Goal: Task Accomplishment & Management: Complete application form

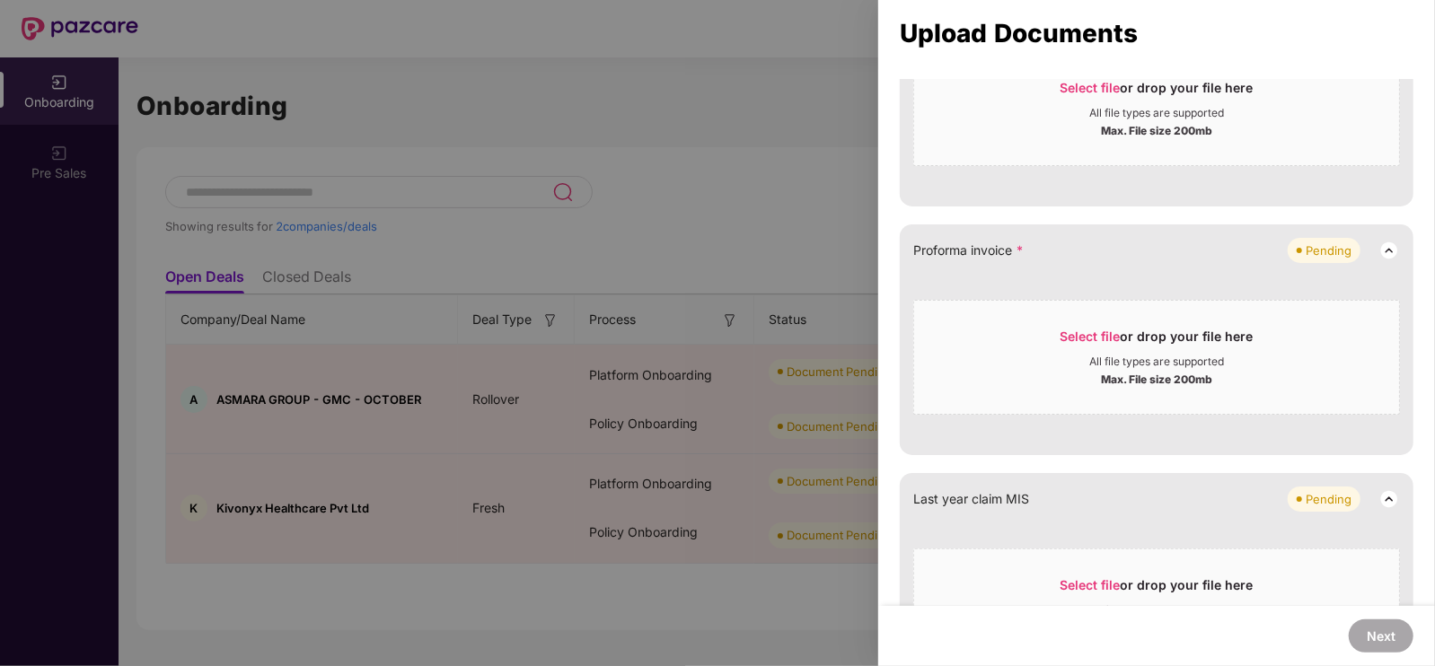
scroll to position [980, 0]
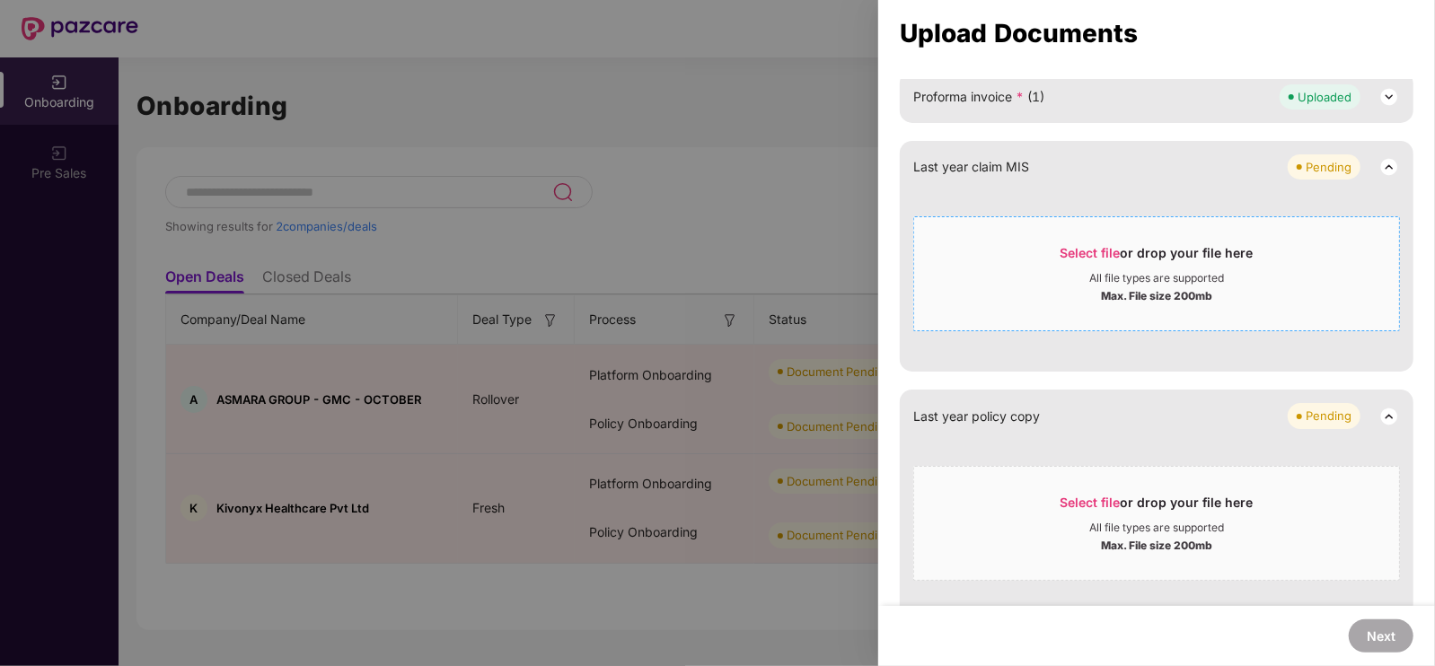
scroll to position [1178, 0]
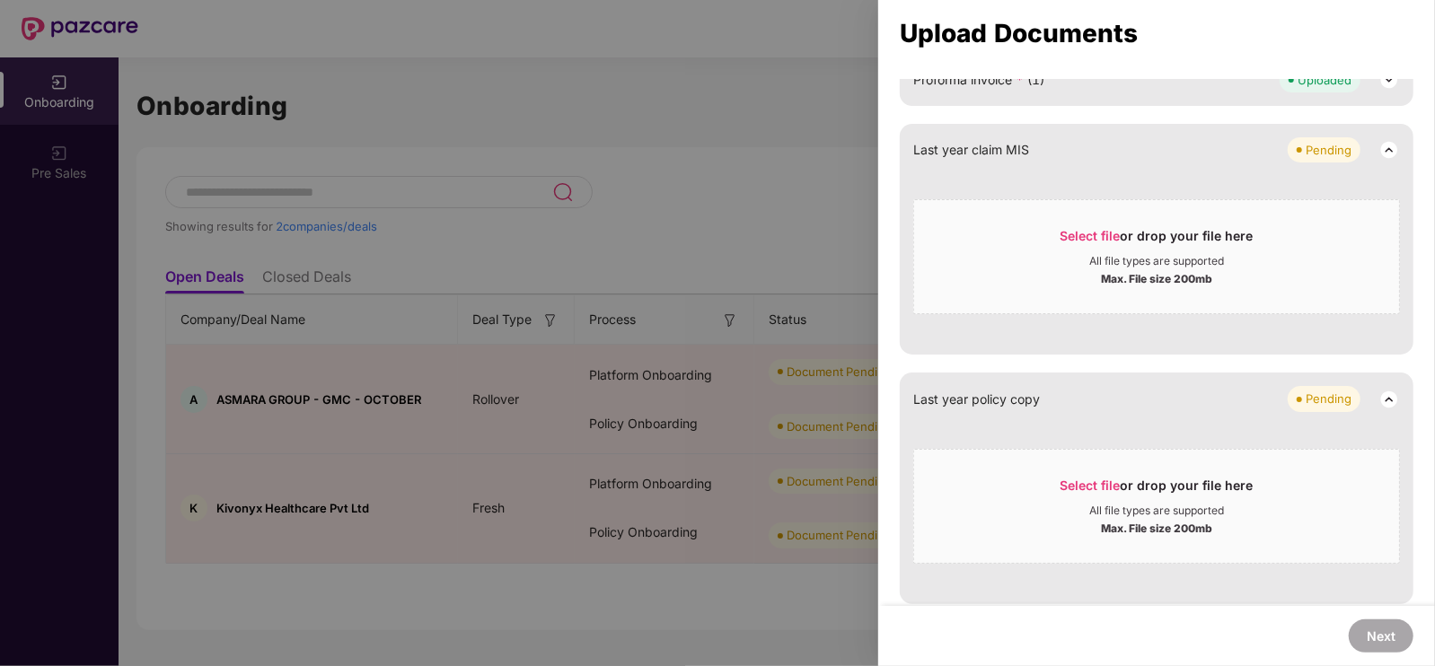
click at [845, 146] on div at bounding box center [717, 333] width 1435 height 666
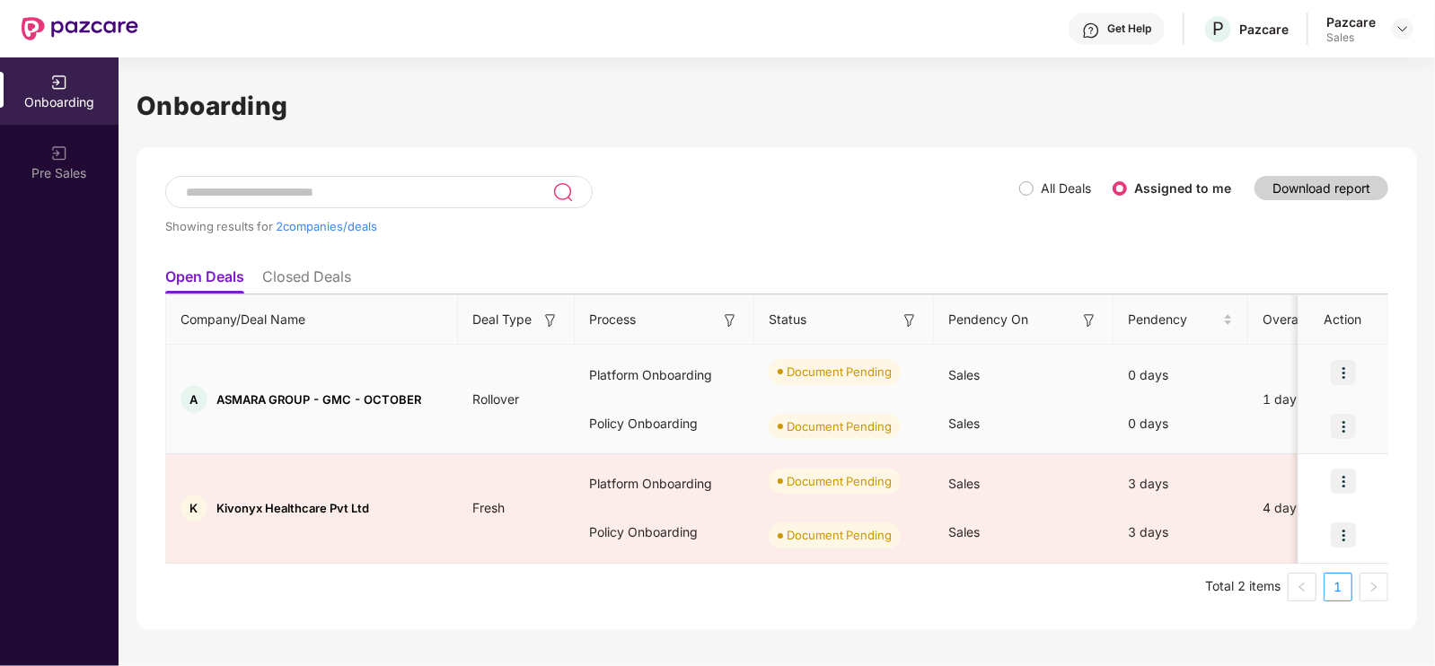
click at [1356, 438] on div at bounding box center [1343, 427] width 90 height 54
click at [1355, 436] on img at bounding box center [1343, 426] width 25 height 25
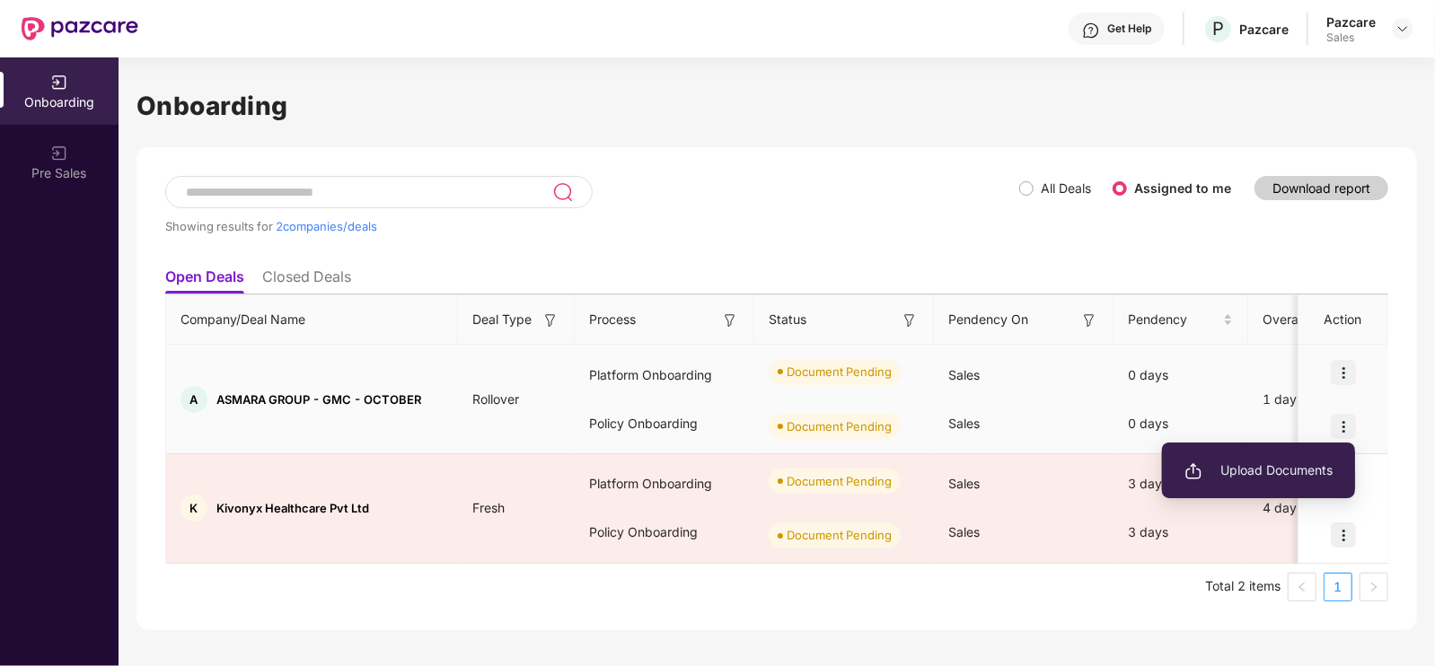
click at [1235, 479] on span "Upload Documents" at bounding box center [1258, 471] width 148 height 20
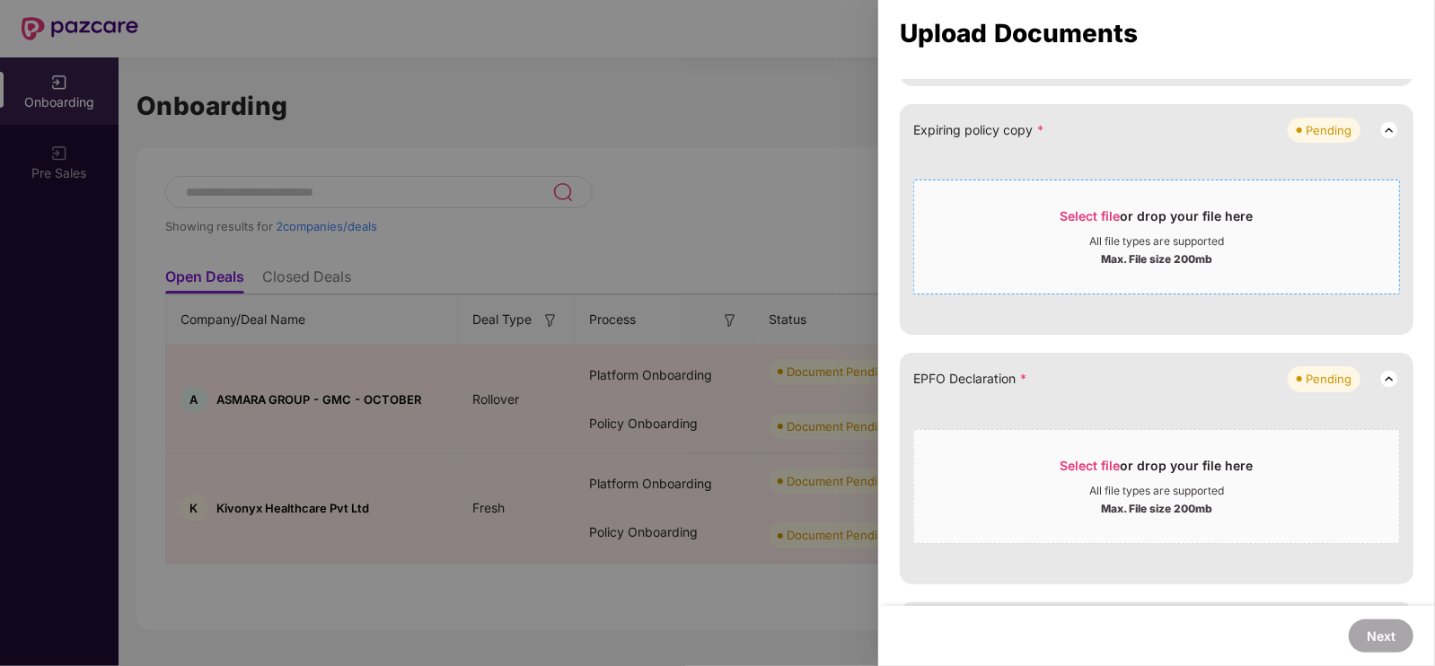
scroll to position [493, 0]
click at [1056, 235] on div "All file types are supported" at bounding box center [1156, 237] width 485 height 14
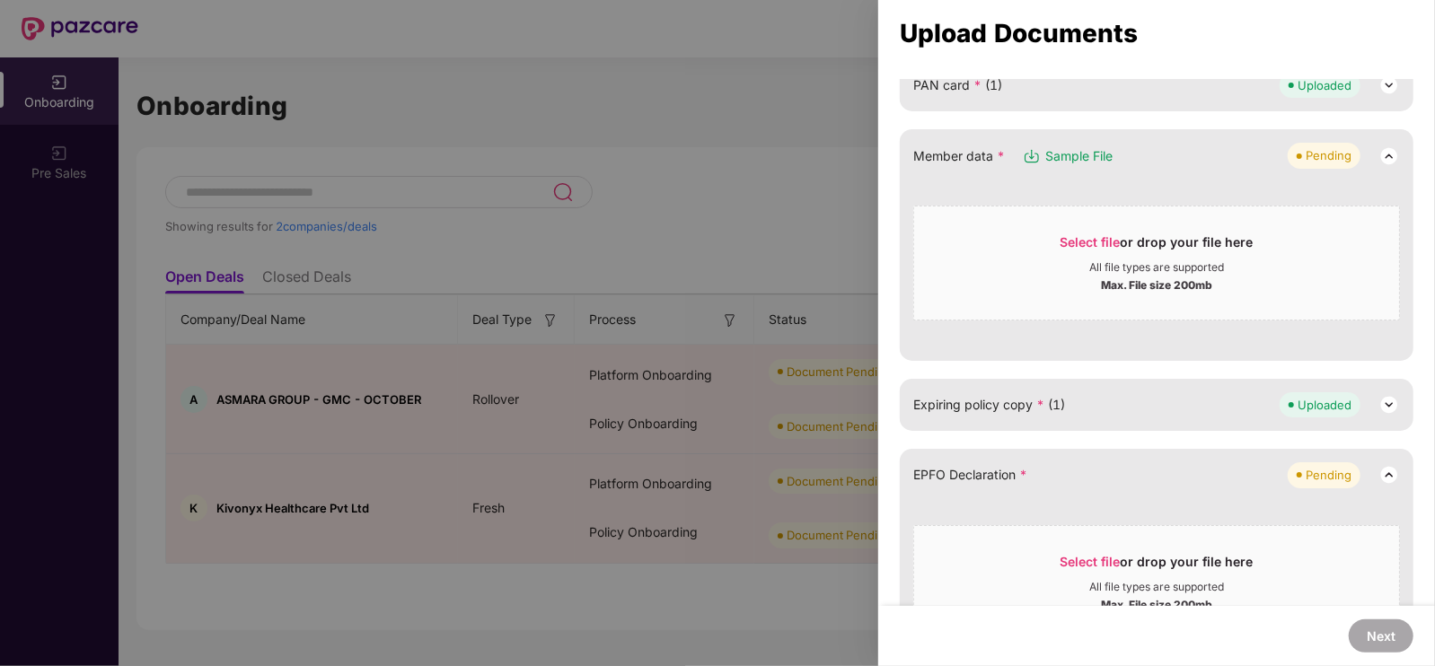
scroll to position [0, 0]
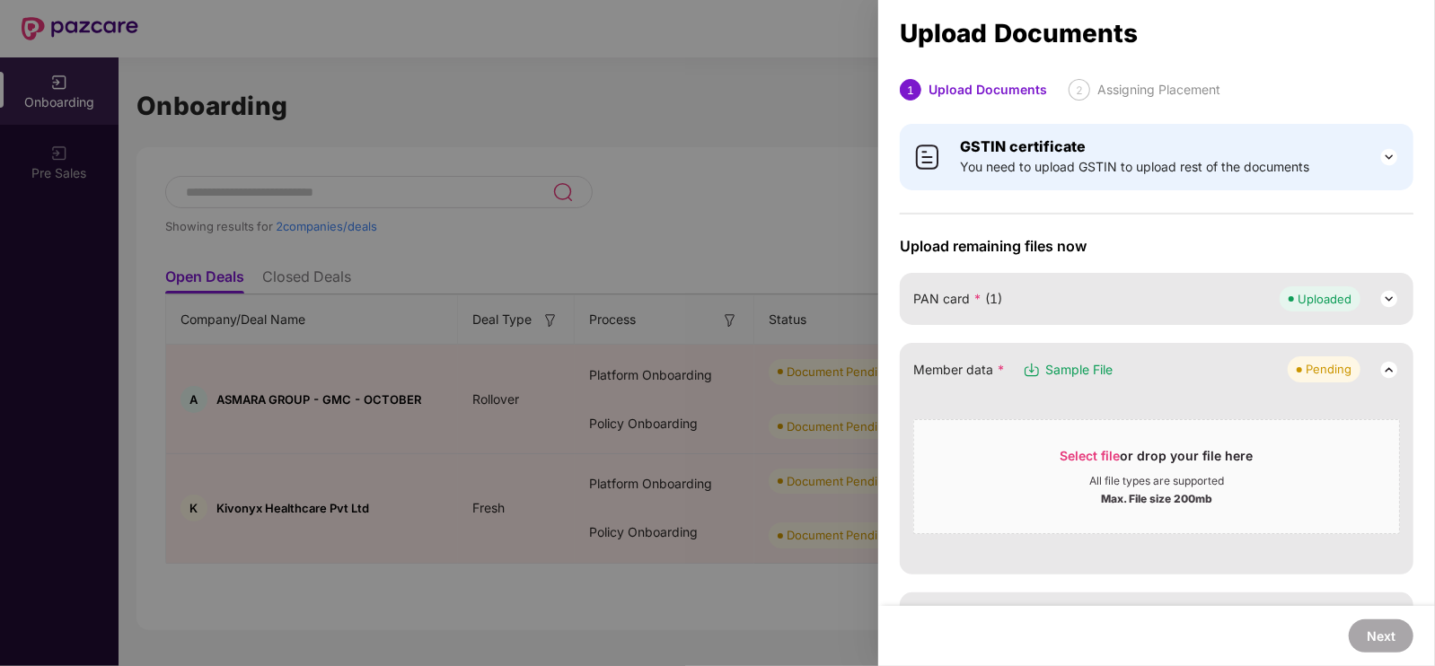
click at [470, 0] on div at bounding box center [717, 333] width 1435 height 666
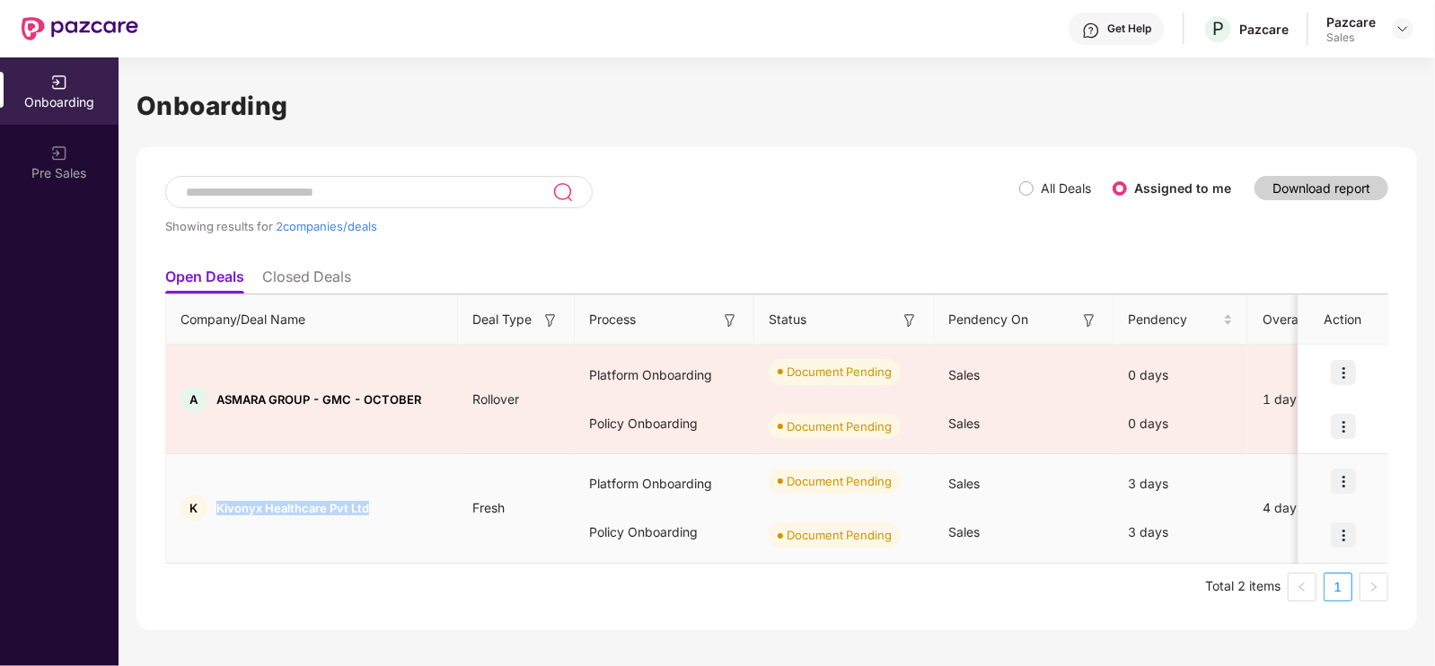
drag, startPoint x: 206, startPoint y: 508, endPoint x: 389, endPoint y: 518, distance: 183.4
click at [389, 518] on div "K Kivonyx Healthcare Pvt Ltd" at bounding box center [312, 508] width 292 height 27
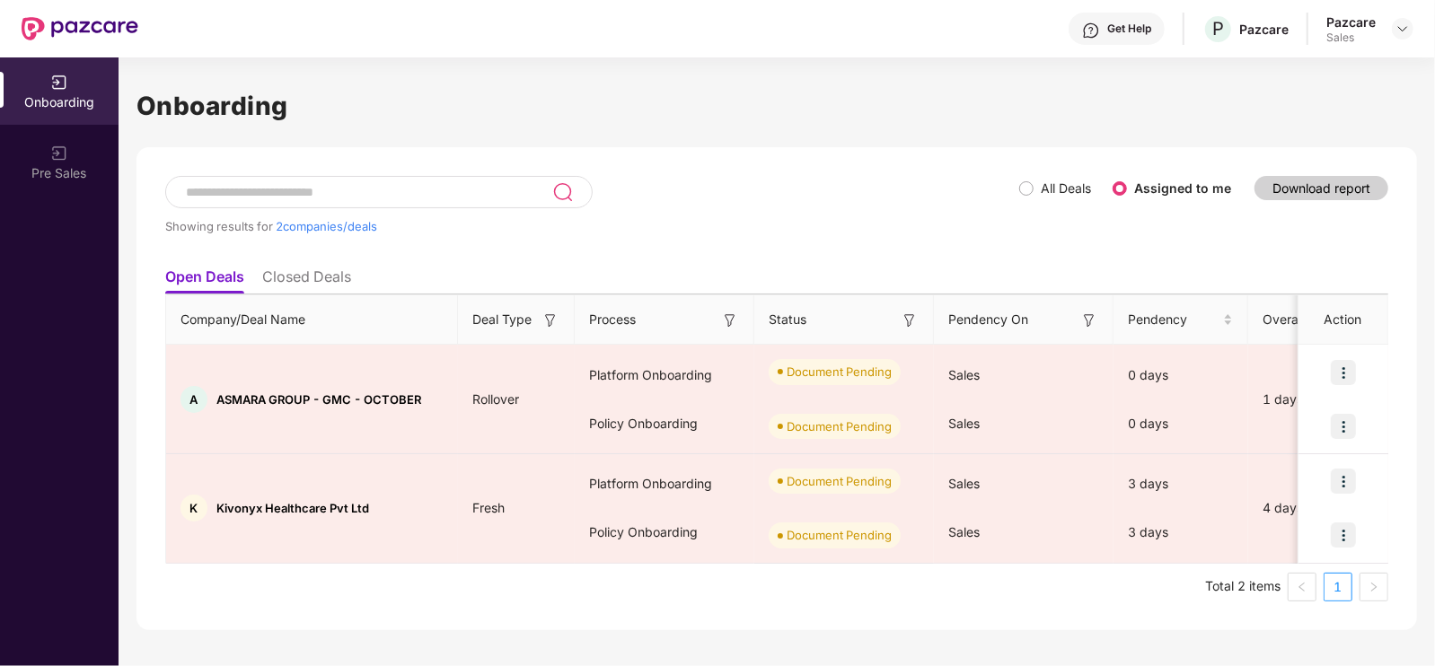
click at [360, 630] on div "Onboarding Showing results for 2 companies/deals All Deals Assigned to me Downl…" at bounding box center [777, 361] width 1316 height 609
